Goal: Transaction & Acquisition: Obtain resource

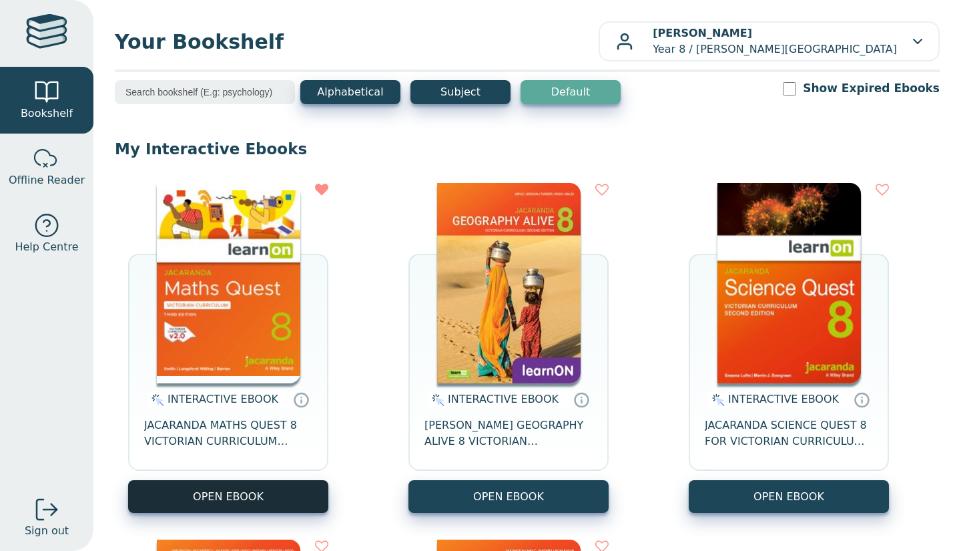
click at [239, 497] on button "OPEN EBOOK" at bounding box center [228, 496] width 200 height 33
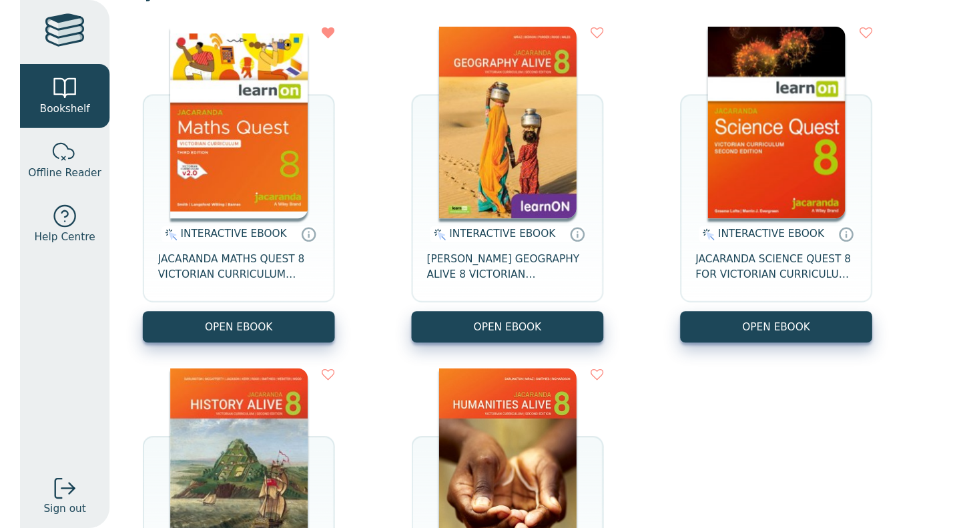
scroll to position [156, 0]
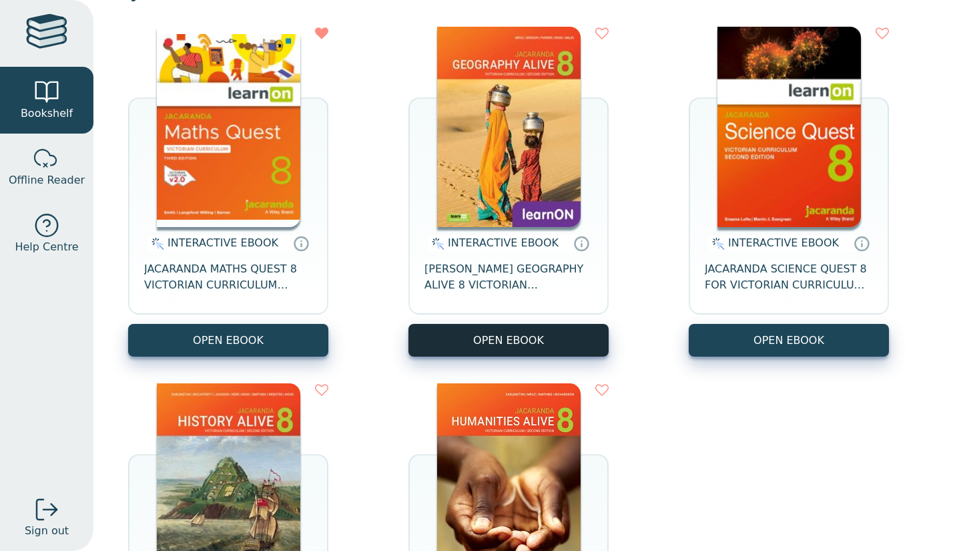
click at [539, 343] on button "OPEN EBOOK" at bounding box center [509, 340] width 200 height 33
click at [535, 328] on button "OPEN EBOOK" at bounding box center [509, 340] width 200 height 33
click at [553, 340] on button "OPEN EBOOK" at bounding box center [509, 340] width 200 height 33
